Goal: Transaction & Acquisition: Purchase product/service

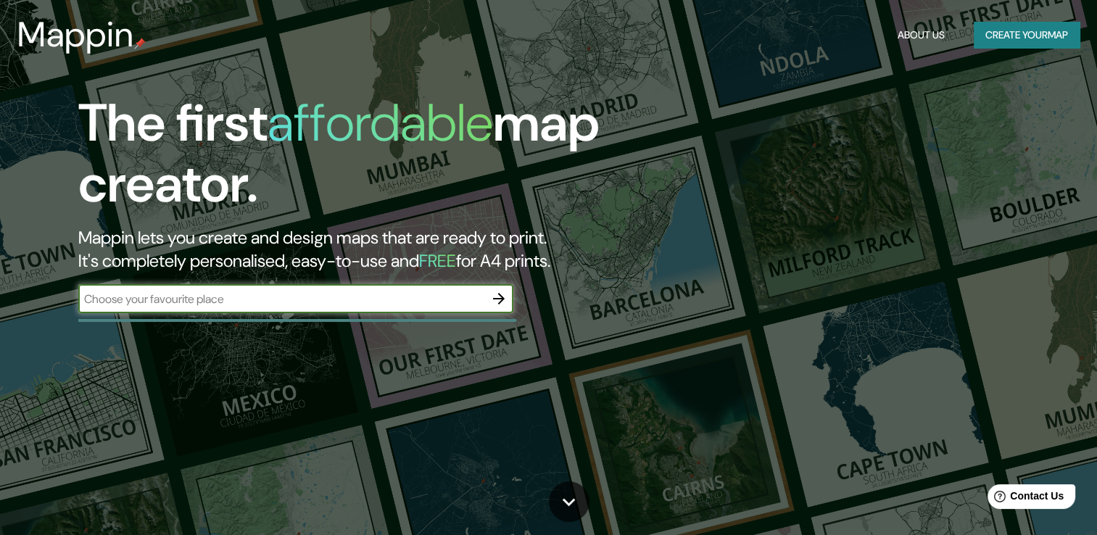
click at [408, 303] on input "text" at bounding box center [281, 299] width 406 height 17
type input "m"
type input "ecatepec"
click at [499, 295] on icon "button" at bounding box center [499, 299] width 12 height 12
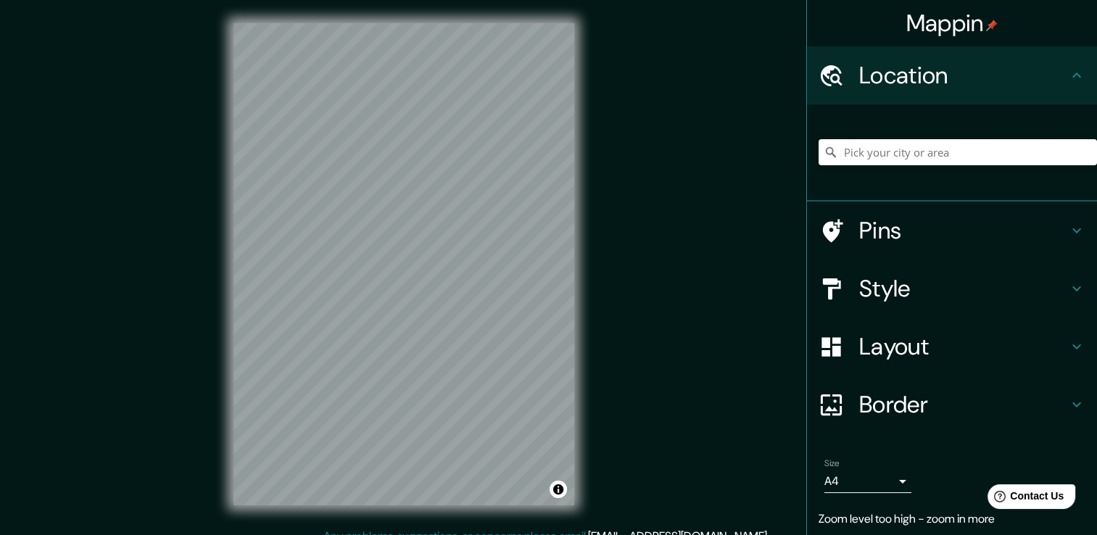
click at [969, 147] on input "Pick your city or area" at bounding box center [958, 152] width 278 height 26
click at [1009, 152] on input "[GEOGRAPHIC_DATA], [GEOGRAPHIC_DATA], [GEOGRAPHIC_DATA]" at bounding box center [958, 152] width 278 height 26
click at [1013, 152] on input "[GEOGRAPHIC_DATA], [GEOGRAPHIC_DATA], [GEOGRAPHIC_DATA]" at bounding box center [958, 152] width 278 height 26
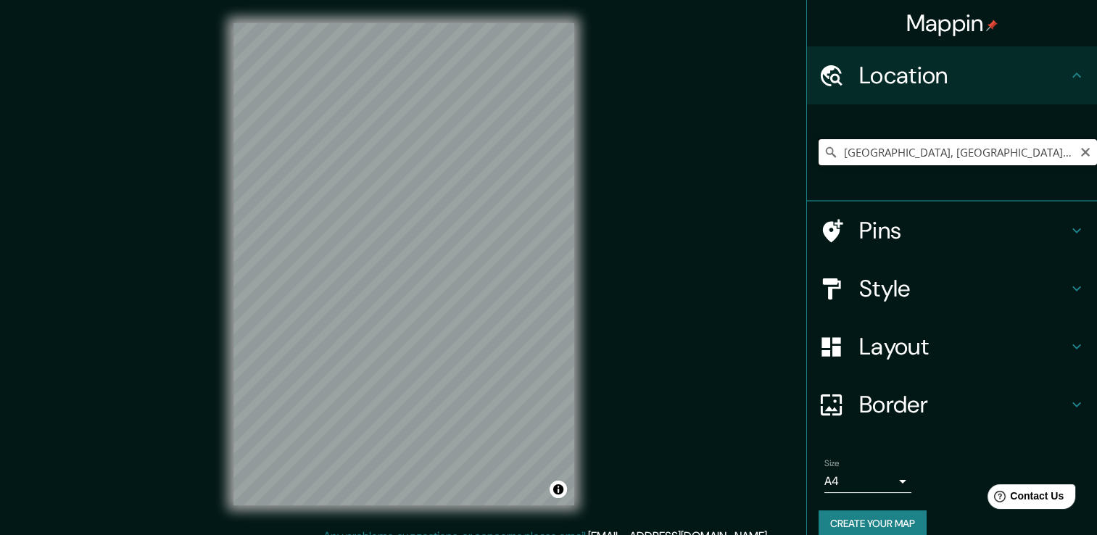
click at [1013, 152] on input "[GEOGRAPHIC_DATA], [GEOGRAPHIC_DATA], [GEOGRAPHIC_DATA]" at bounding box center [958, 152] width 278 height 26
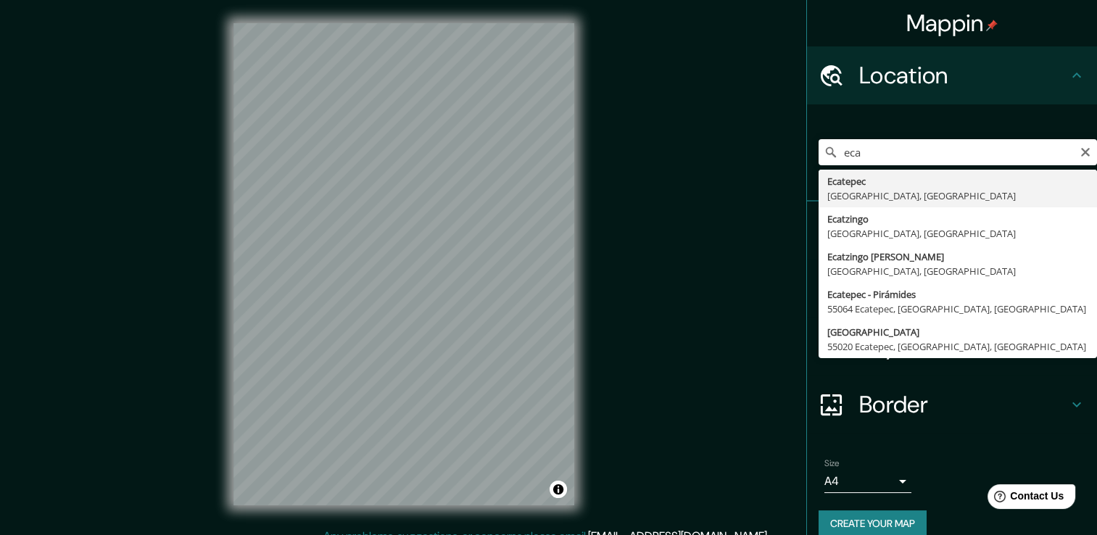
type input "Ecatepec, [GEOGRAPHIC_DATA], [GEOGRAPHIC_DATA]"
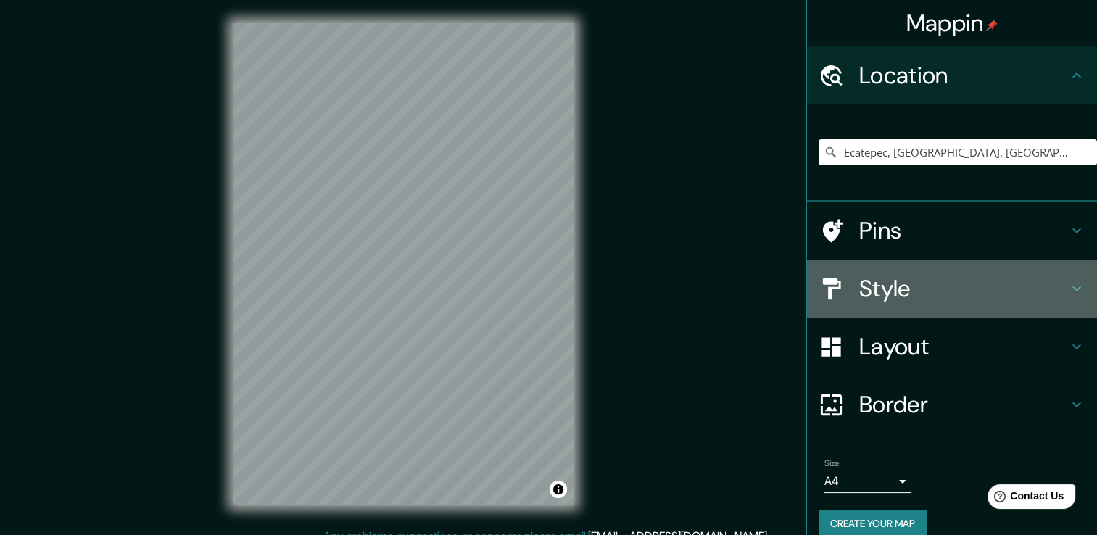
click at [1068, 285] on icon at bounding box center [1076, 288] width 17 height 17
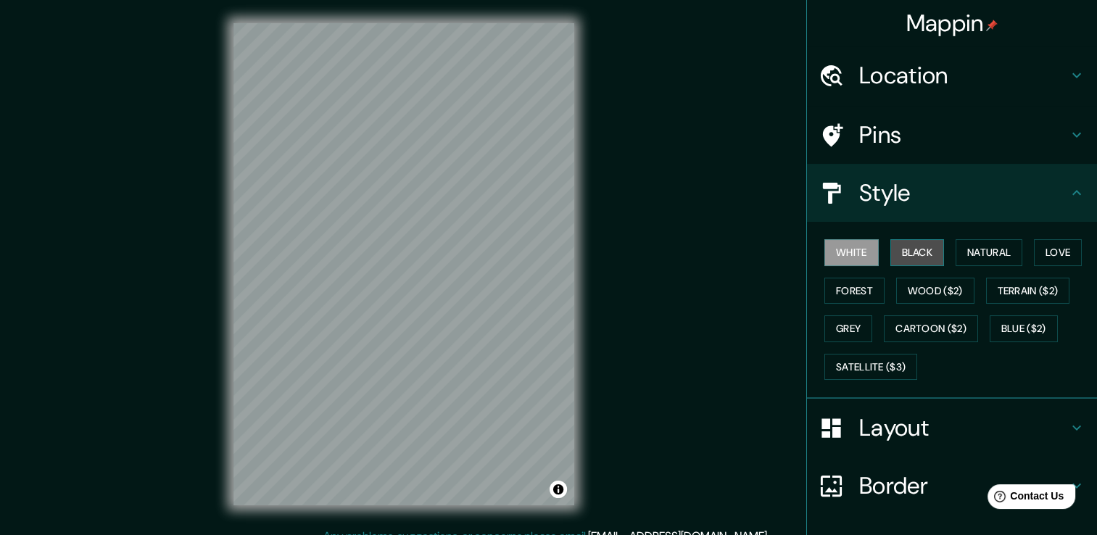
click at [906, 252] on button "Black" at bounding box center [917, 252] width 54 height 27
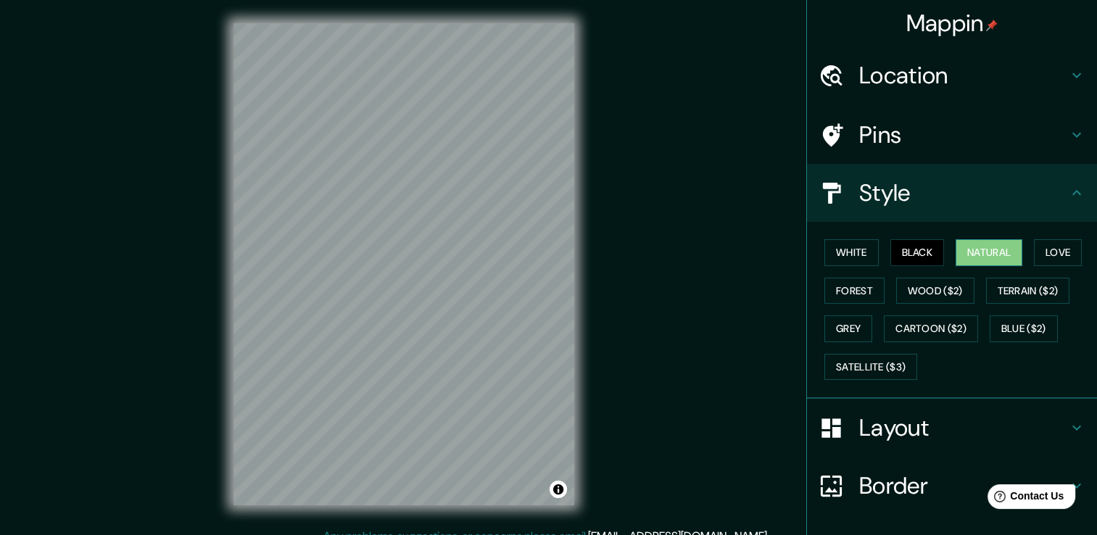
click at [963, 254] on button "Natural" at bounding box center [989, 252] width 67 height 27
click at [1044, 254] on button "Love" at bounding box center [1058, 252] width 48 height 27
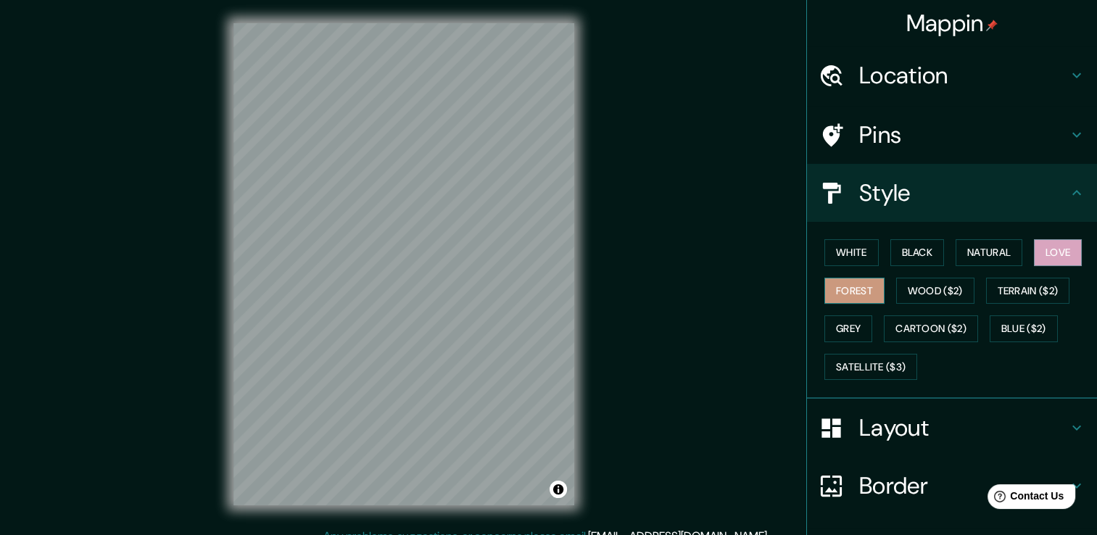
click at [849, 291] on button "Forest" at bounding box center [854, 291] width 60 height 27
click at [915, 284] on button "Wood ($2)" at bounding box center [935, 291] width 78 height 27
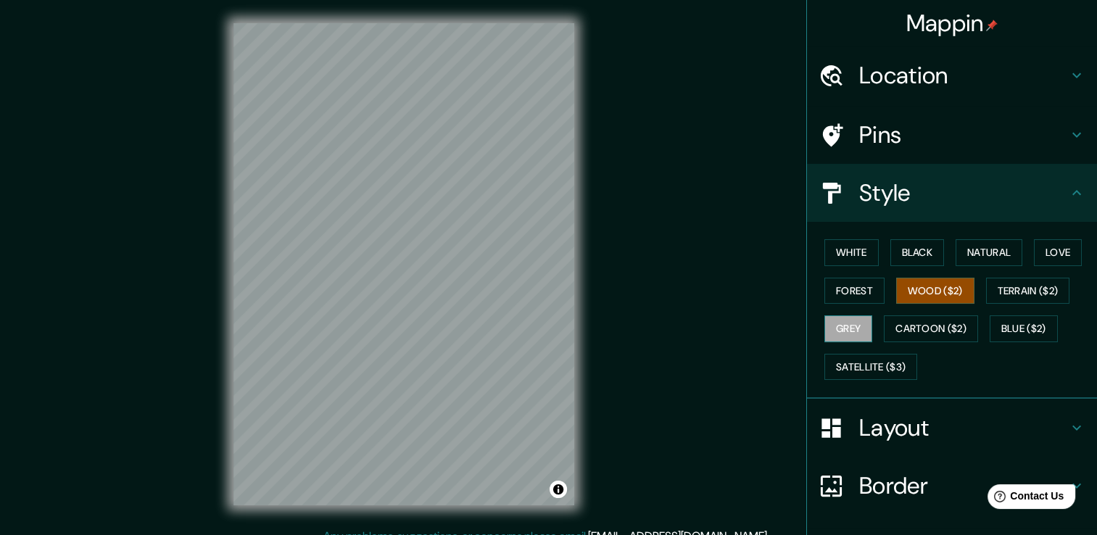
click at [832, 326] on button "Grey" at bounding box center [848, 328] width 48 height 27
click at [869, 370] on button "Satellite ($3)" at bounding box center [870, 367] width 93 height 27
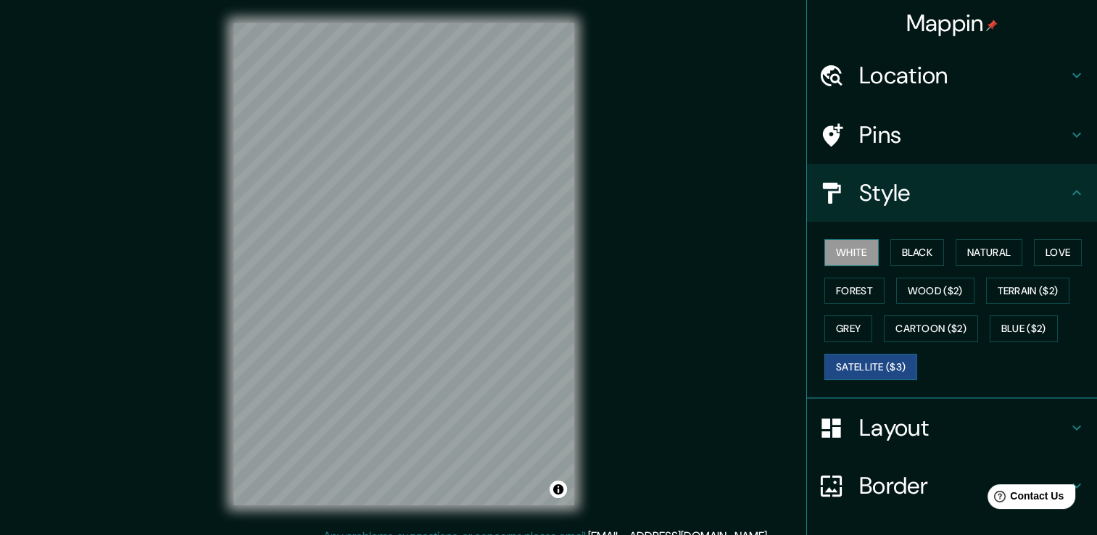
click at [840, 251] on button "White" at bounding box center [851, 252] width 54 height 27
click at [847, 326] on button "Grey" at bounding box center [848, 328] width 48 height 27
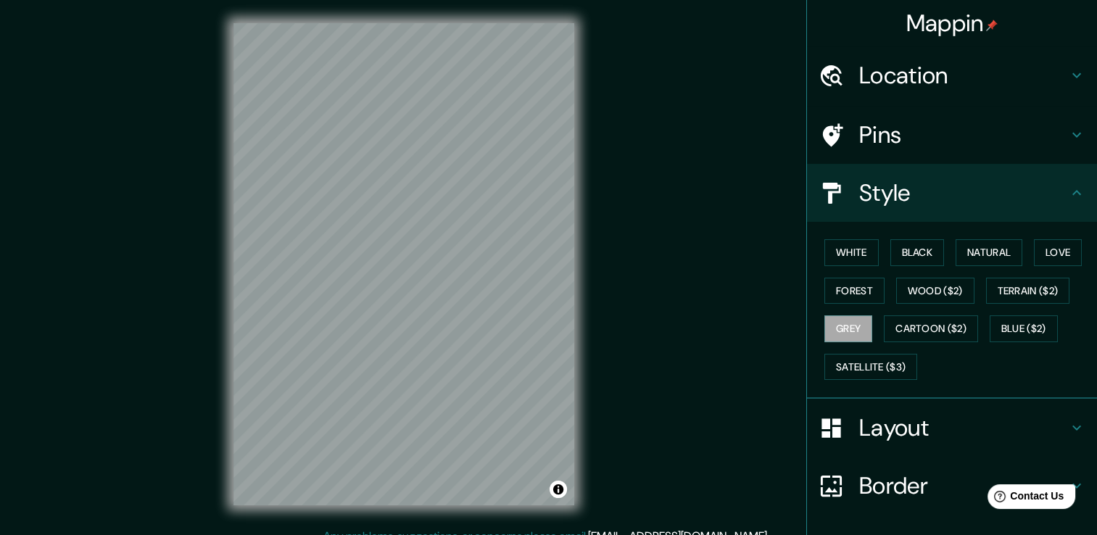
click at [1068, 194] on icon at bounding box center [1076, 192] width 17 height 17
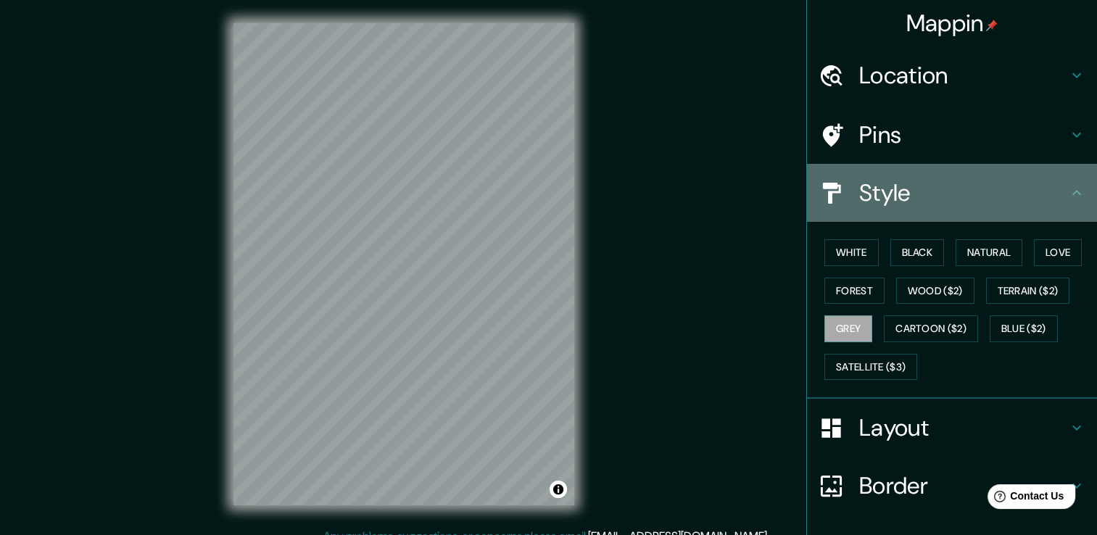
click at [1068, 191] on icon at bounding box center [1076, 192] width 17 height 17
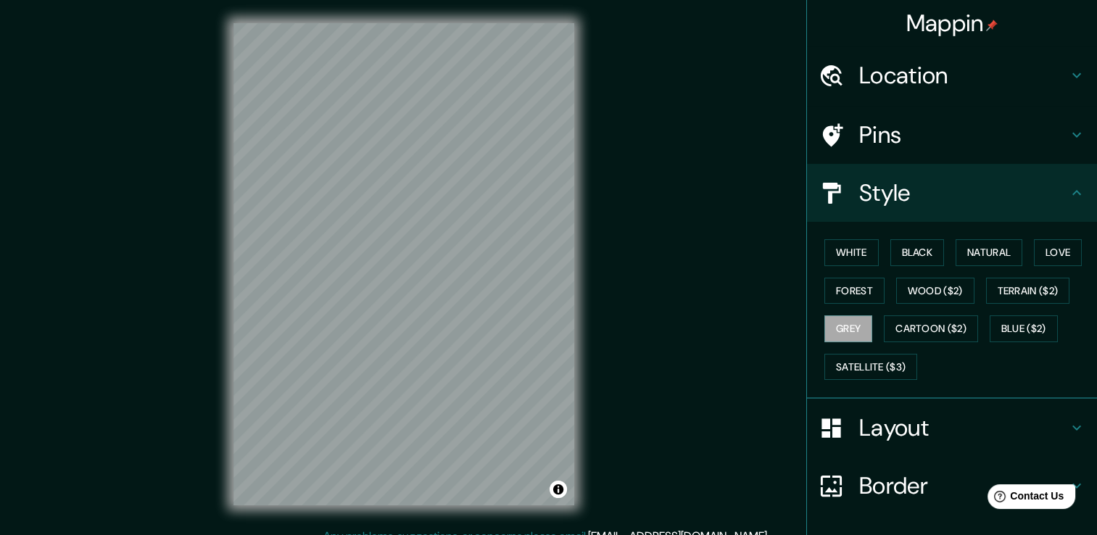
click at [1068, 421] on icon at bounding box center [1076, 427] width 17 height 17
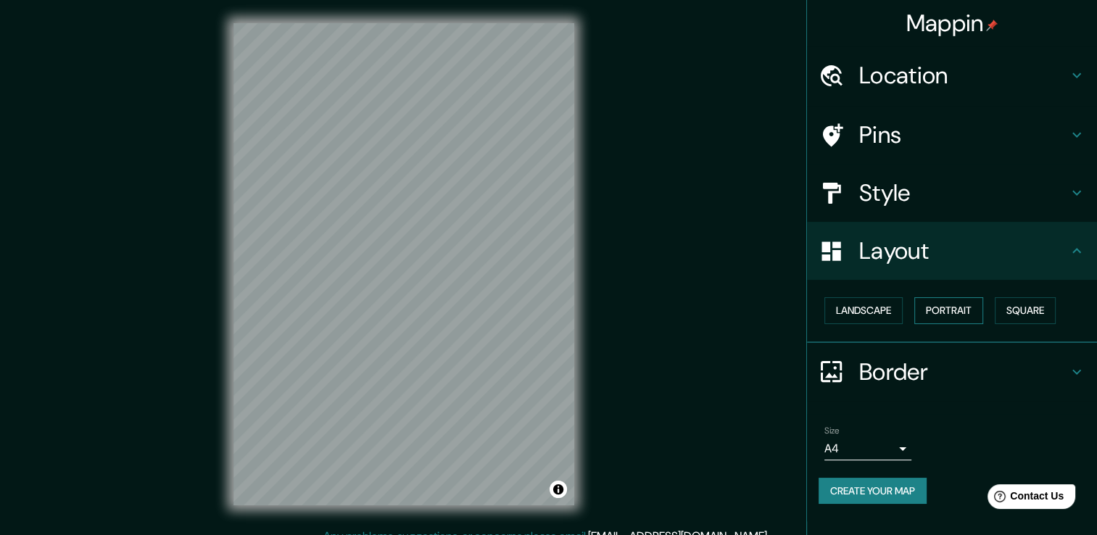
click at [956, 315] on button "Portrait" at bounding box center [948, 310] width 69 height 27
click at [1025, 315] on button "Square" at bounding box center [1025, 310] width 61 height 27
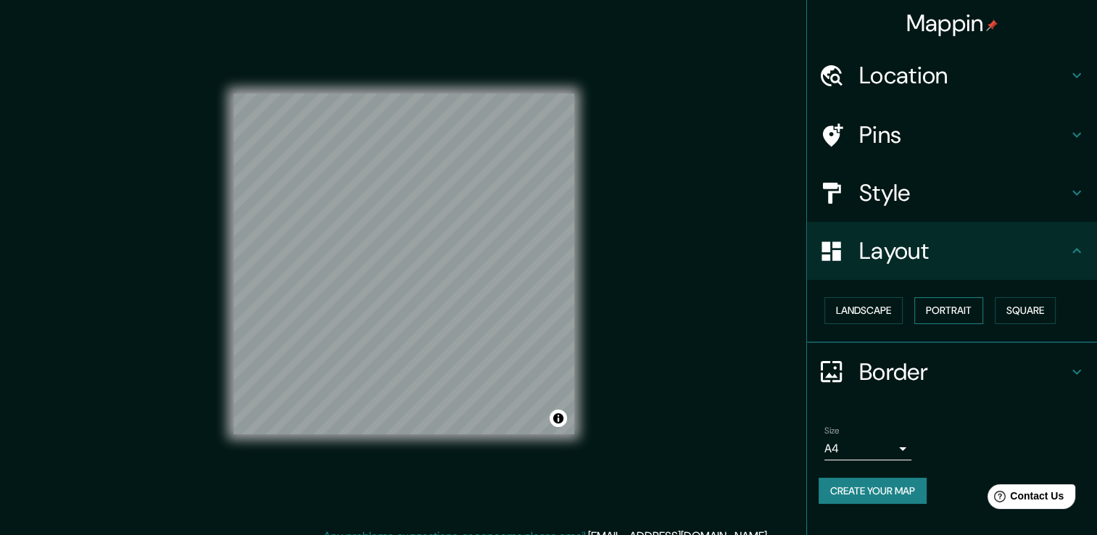
click at [956, 315] on button "Portrait" at bounding box center [948, 310] width 69 height 27
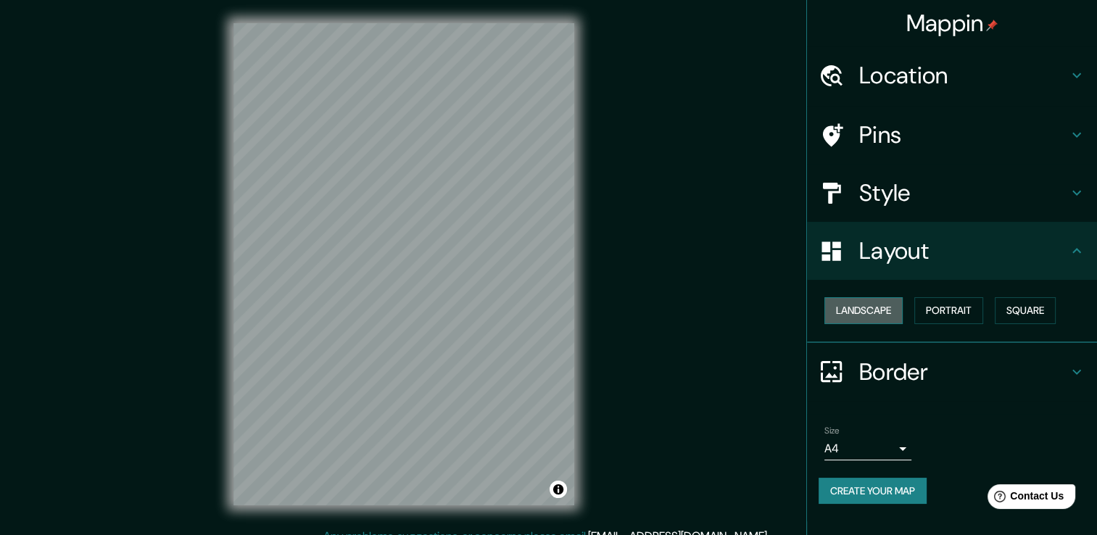
click at [879, 316] on button "Landscape" at bounding box center [863, 310] width 78 height 27
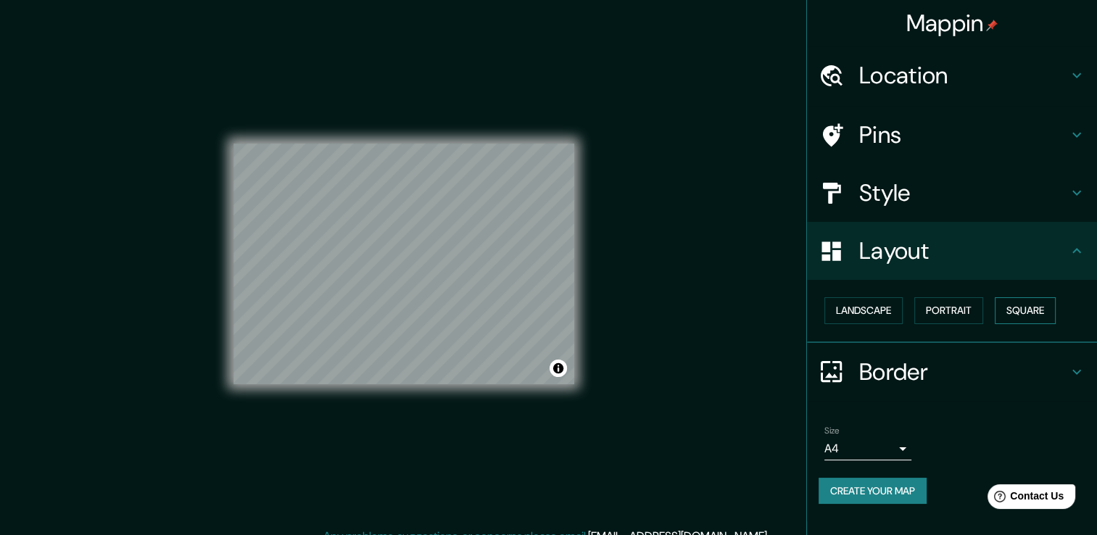
click at [1030, 310] on button "Square" at bounding box center [1025, 310] width 61 height 27
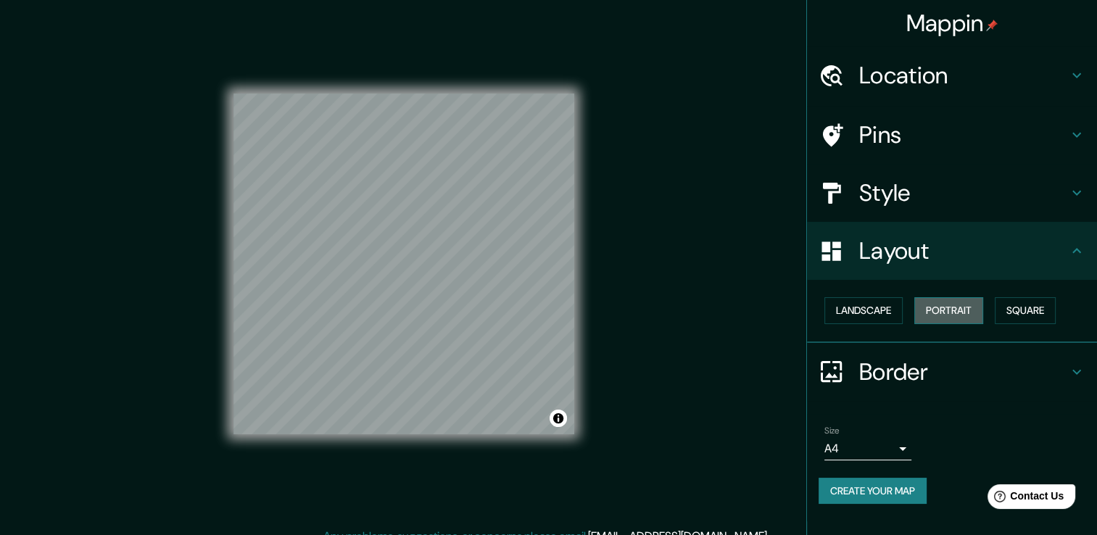
click at [962, 311] on button "Portrait" at bounding box center [948, 310] width 69 height 27
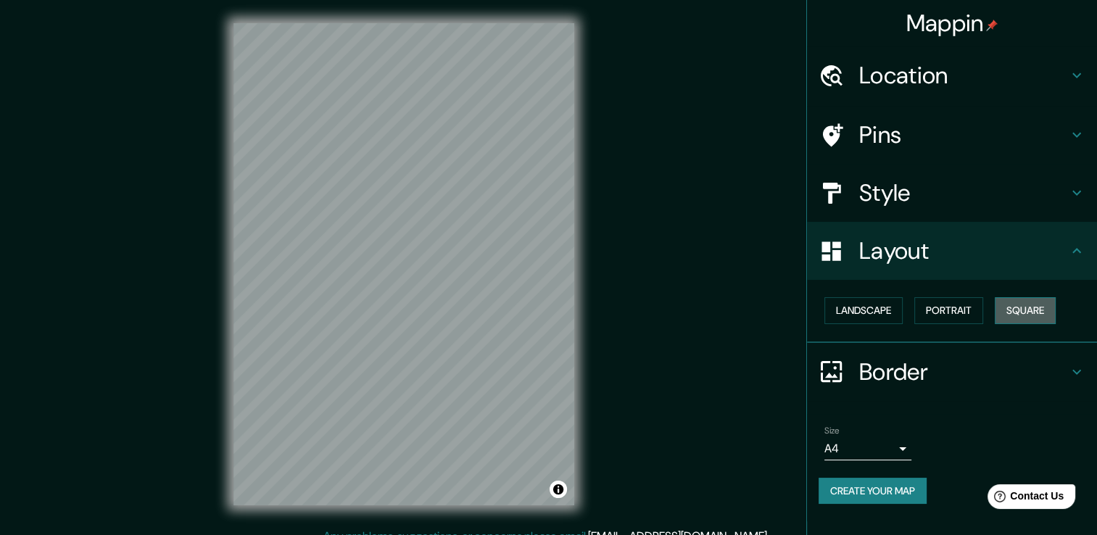
click at [1019, 313] on button "Square" at bounding box center [1025, 310] width 61 height 27
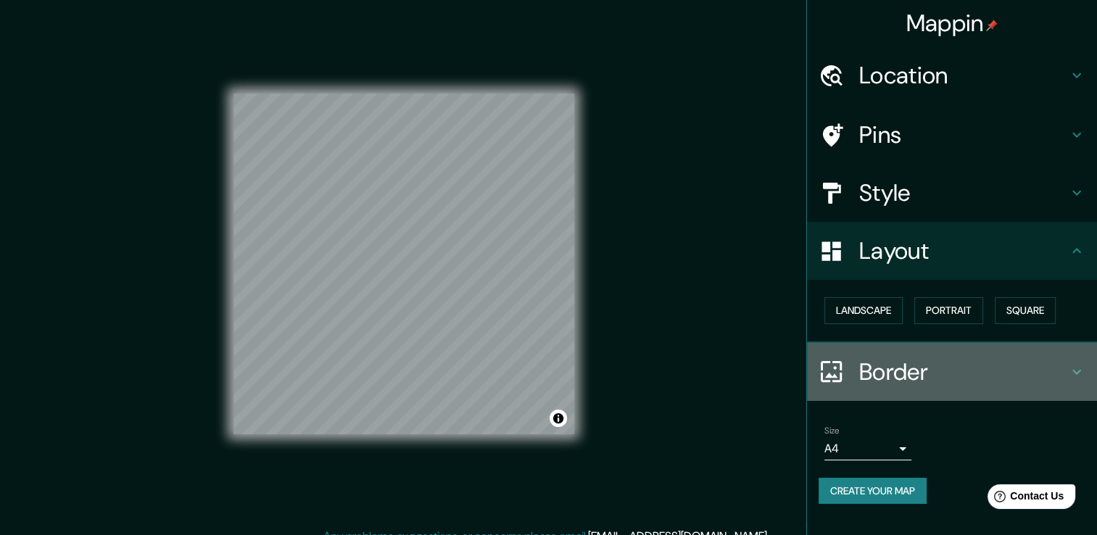
click at [1081, 373] on icon at bounding box center [1076, 371] width 17 height 17
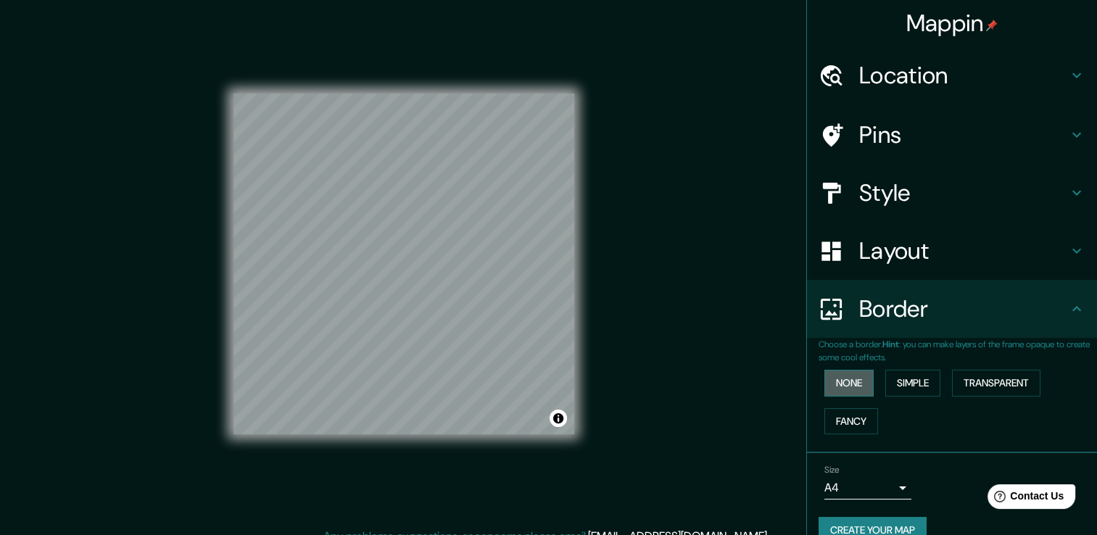
click at [829, 378] on button "None" at bounding box center [848, 383] width 49 height 27
click at [908, 381] on button "Simple" at bounding box center [912, 383] width 55 height 27
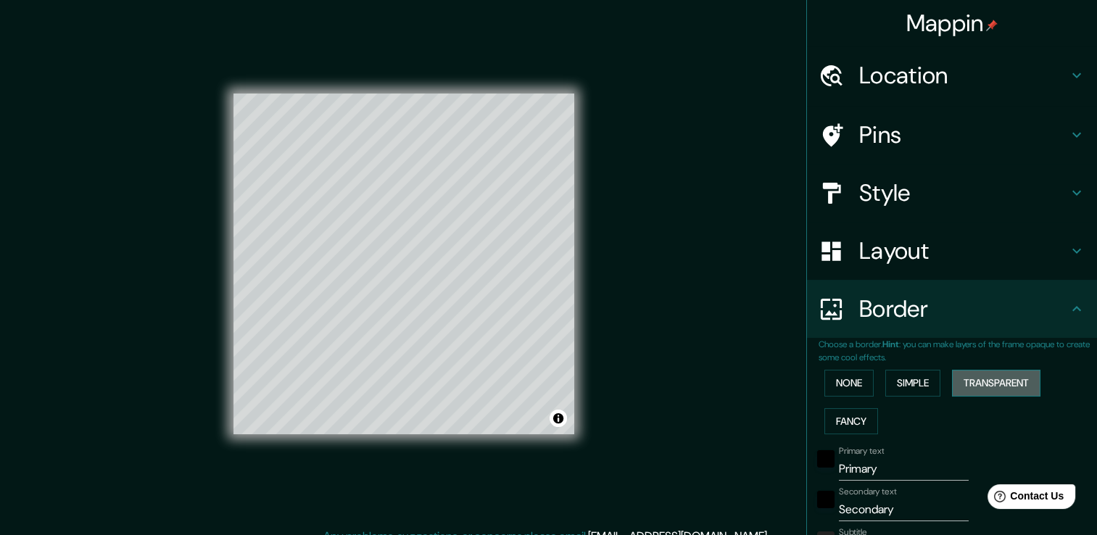
click at [985, 381] on button "Transparent" at bounding box center [996, 383] width 88 height 27
click at [858, 408] on button "Fancy" at bounding box center [851, 421] width 54 height 27
click at [858, 384] on button "None" at bounding box center [848, 383] width 49 height 27
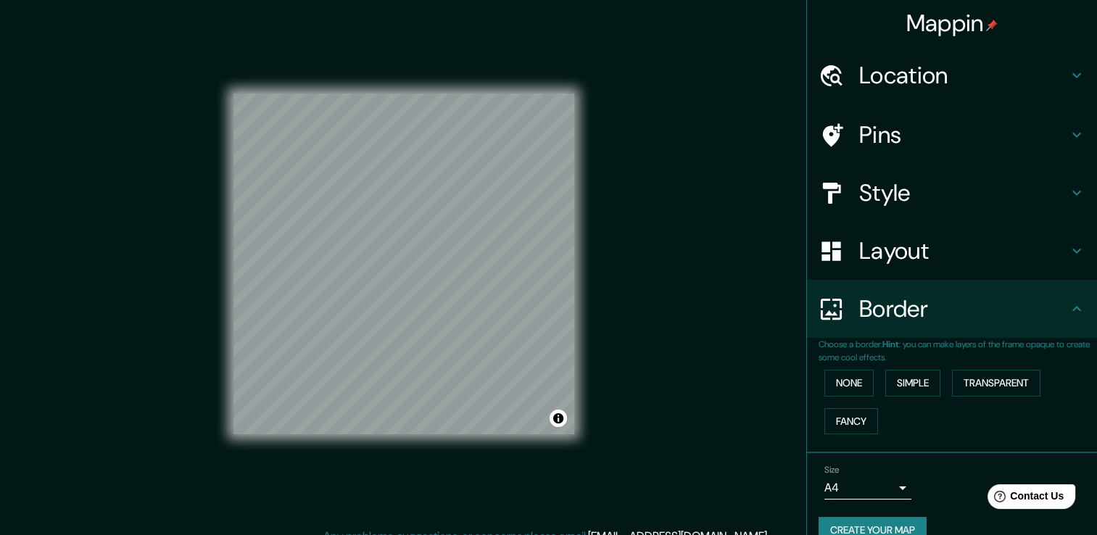
click at [1068, 312] on icon at bounding box center [1076, 308] width 17 height 17
click at [1072, 138] on icon at bounding box center [1076, 134] width 17 height 17
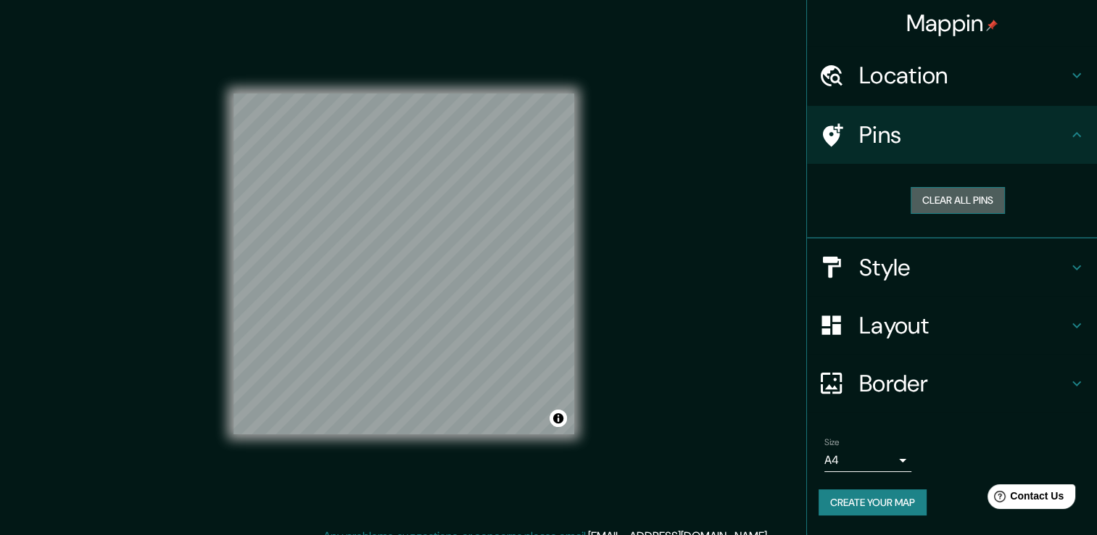
click at [977, 191] on button "Clear all pins" at bounding box center [958, 200] width 94 height 27
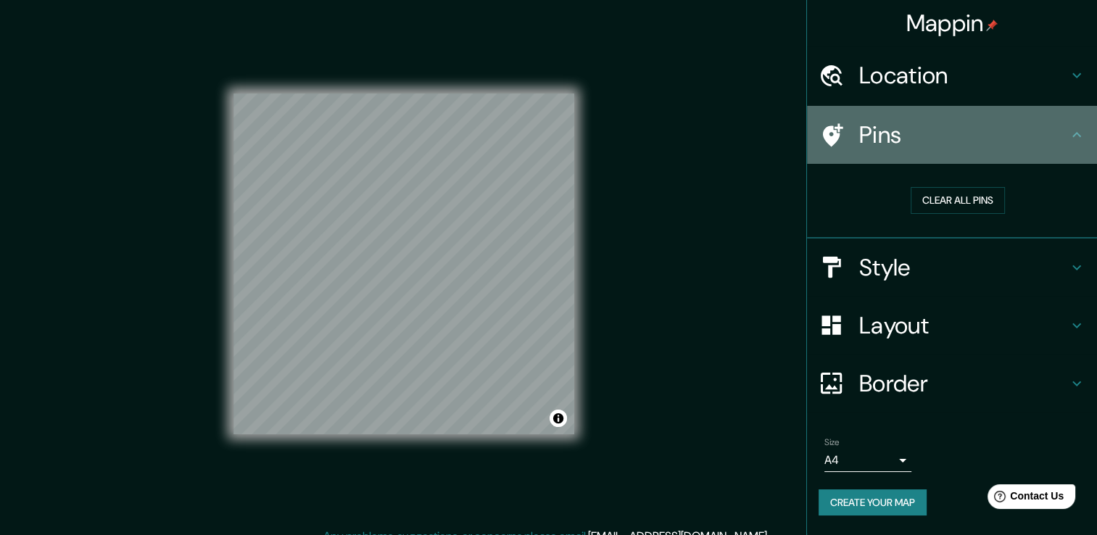
click at [1077, 138] on icon at bounding box center [1076, 134] width 17 height 17
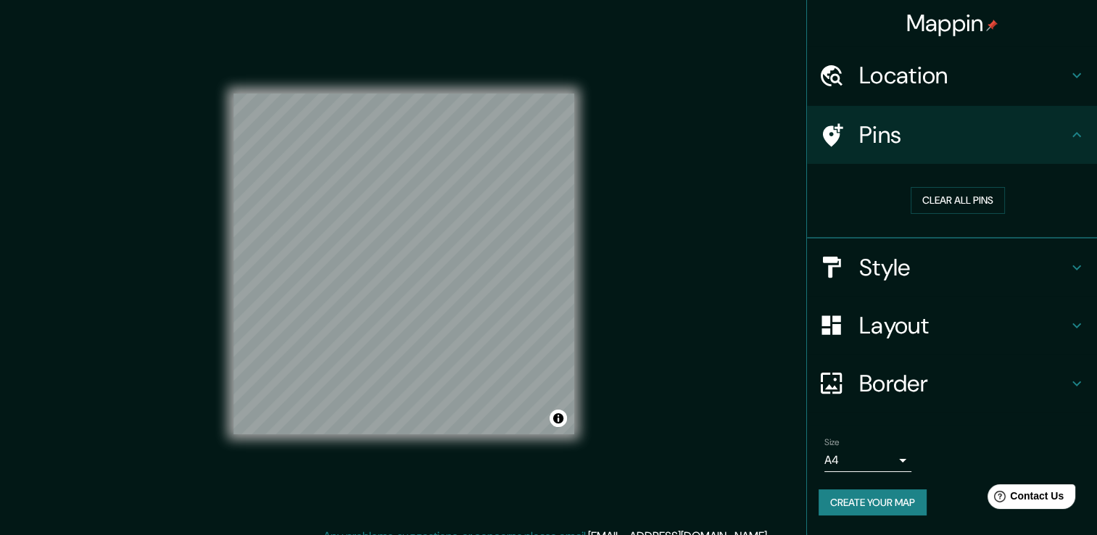
click at [1079, 78] on icon at bounding box center [1076, 75] width 17 height 17
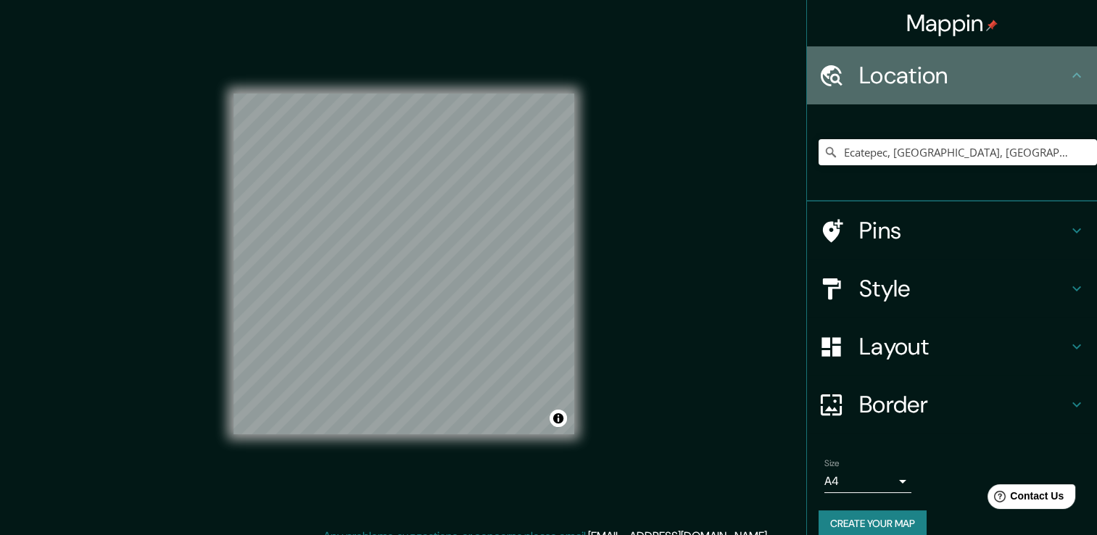
click at [1079, 78] on div "Location" at bounding box center [952, 75] width 290 height 58
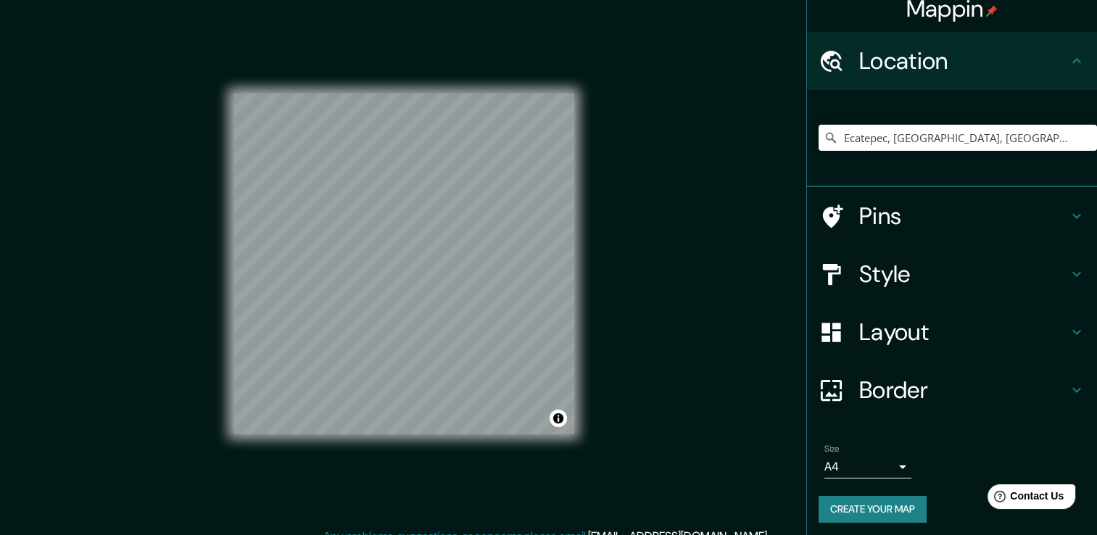
scroll to position [18, 0]
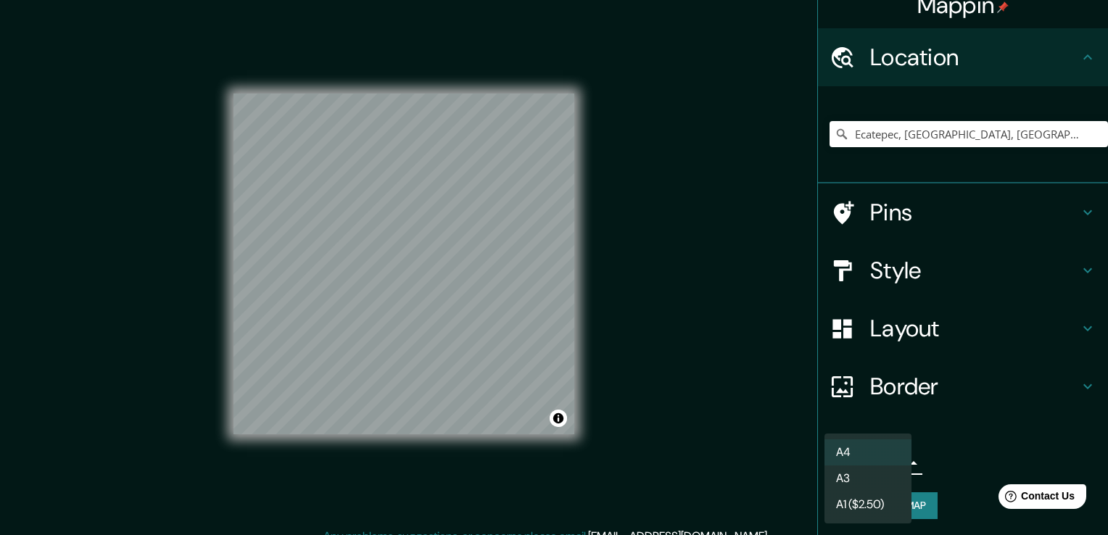
click at [891, 459] on body "Mappin Location [GEOGRAPHIC_DATA], [GEOGRAPHIC_DATA], [GEOGRAPHIC_DATA] Pins St…" at bounding box center [554, 267] width 1108 height 535
click at [1003, 439] on div at bounding box center [554, 267] width 1108 height 535
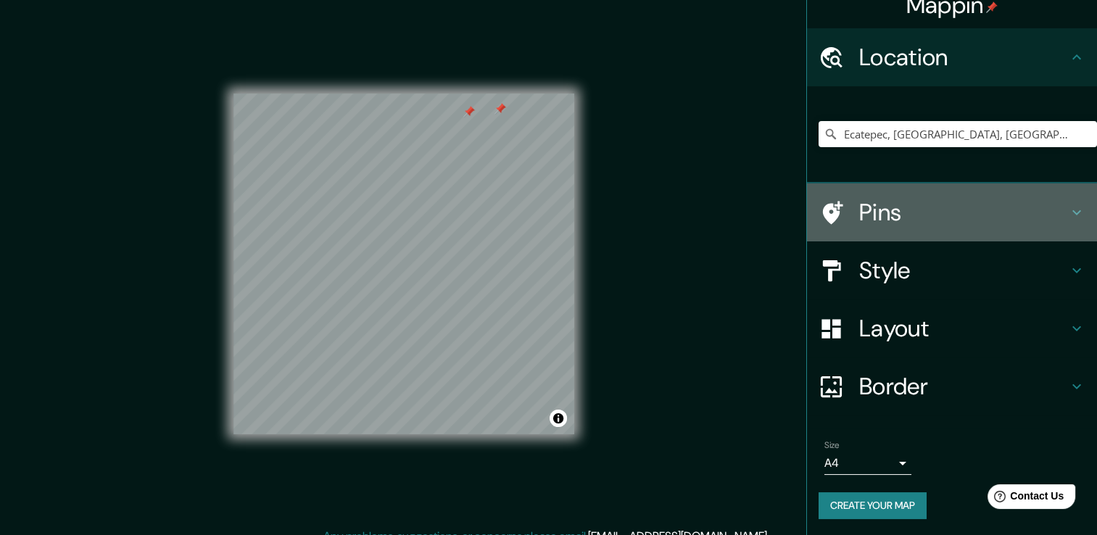
click at [1072, 210] on icon at bounding box center [1076, 212] width 9 height 5
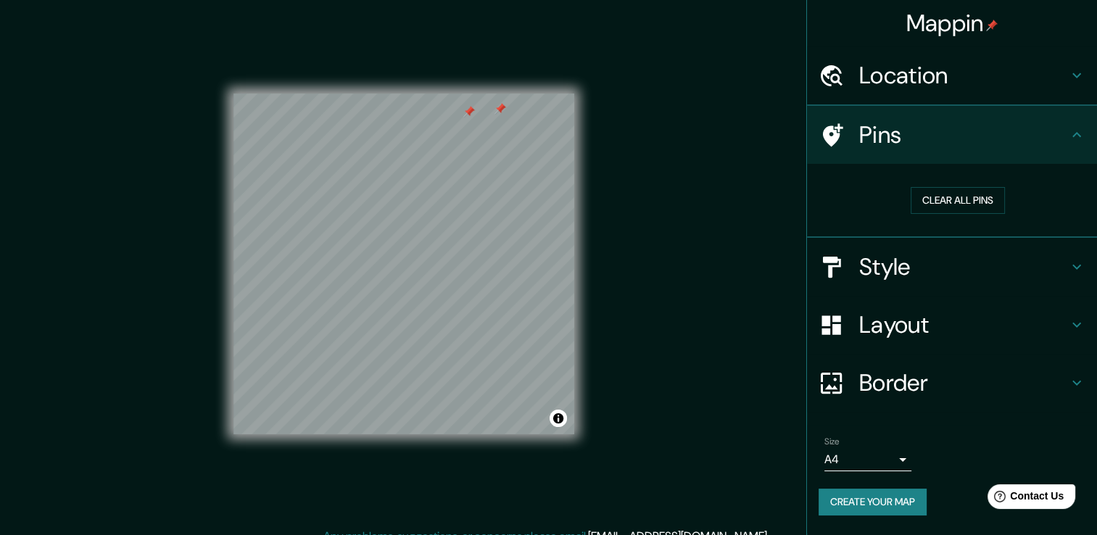
scroll to position [0, 0]
click at [972, 194] on button "Clear all pins" at bounding box center [958, 200] width 94 height 27
click at [1075, 133] on icon at bounding box center [1076, 134] width 9 height 5
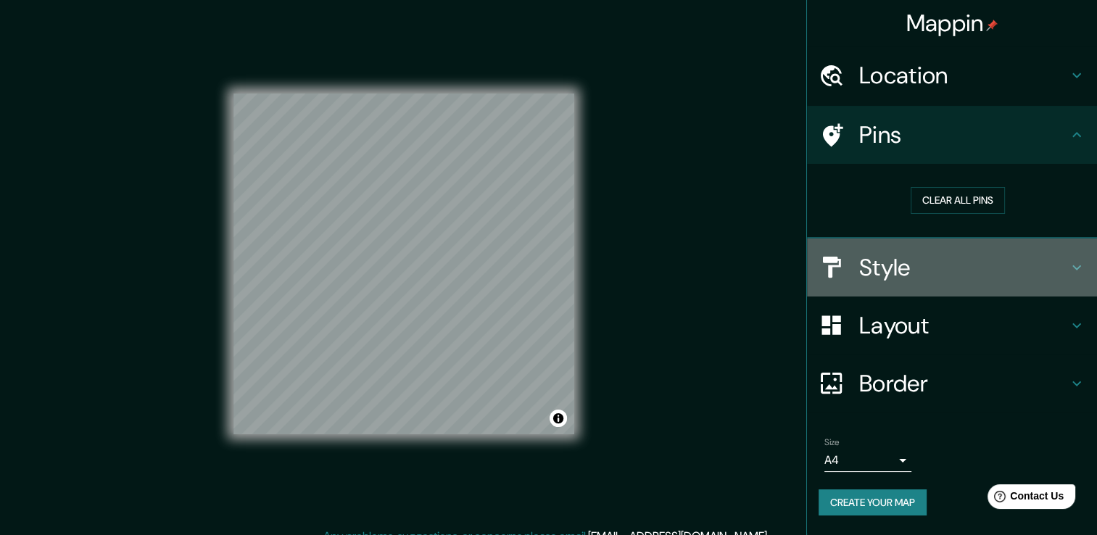
click at [1079, 262] on icon at bounding box center [1076, 267] width 17 height 17
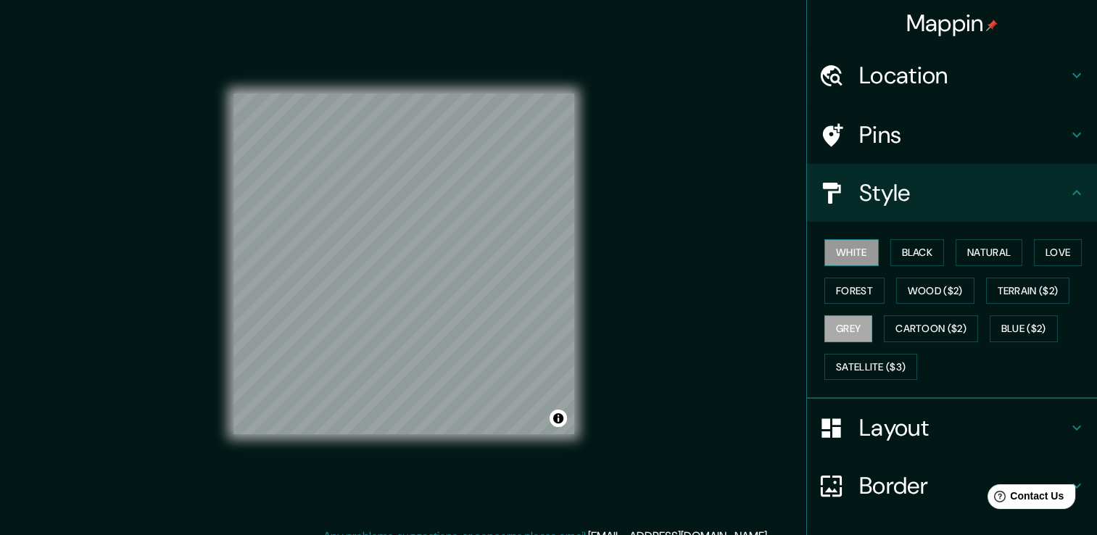
click at [856, 252] on button "White" at bounding box center [851, 252] width 54 height 27
click at [842, 323] on button "Grey" at bounding box center [848, 328] width 48 height 27
